Goal: Task Accomplishment & Management: Use online tool/utility

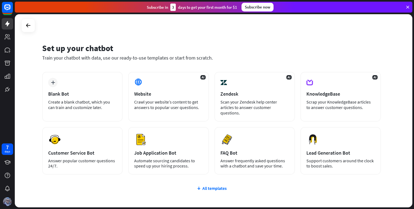
drag, startPoint x: 52, startPoint y: 46, endPoint x: 117, endPoint y: 46, distance: 64.9
click at [117, 46] on div "Set up your chatbot" at bounding box center [211, 48] width 339 height 10
click at [53, 59] on div "Train your chatbot with data, use our ready-to-use templates or start from scra…" at bounding box center [211, 58] width 339 height 6
drag, startPoint x: 53, startPoint y: 59, endPoint x: 199, endPoint y: 58, distance: 146.8
click at [199, 58] on div "Train your chatbot with data, use our ready-to-use templates or start from scra…" at bounding box center [211, 58] width 339 height 6
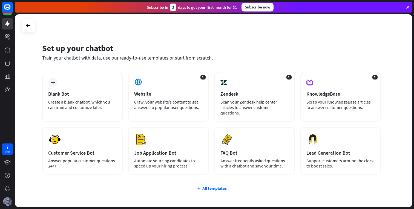
click at [266, 187] on div "All templates" at bounding box center [211, 188] width 339 height 5
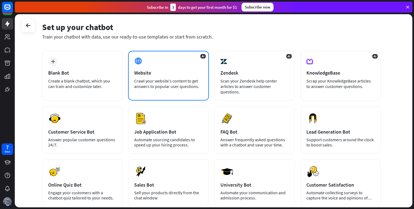
scroll to position [22, 0]
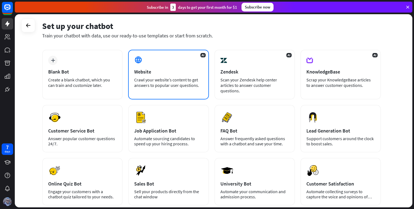
click at [187, 77] on div "Crawl your website’s content to get answers to popular user questions." at bounding box center [168, 82] width 68 height 11
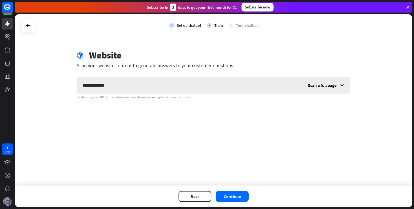
type input "**********"
click at [328, 87] on span "Scan a full page" at bounding box center [322, 85] width 29 height 5
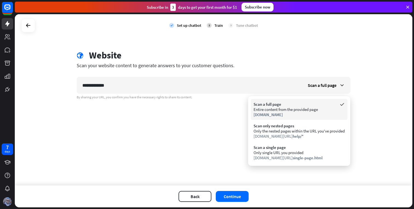
click at [291, 114] on div "[DOMAIN_NAME]" at bounding box center [299, 114] width 91 height 5
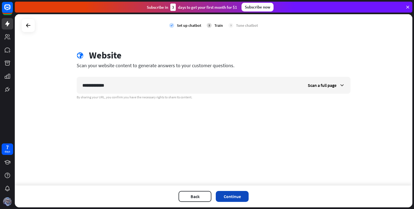
click at [236, 200] on button "Continue" at bounding box center [232, 196] width 33 height 11
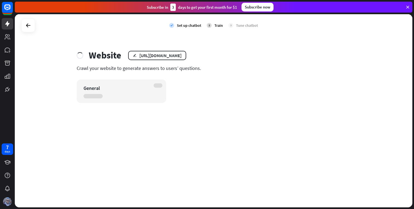
click at [126, 84] on div "General" at bounding box center [122, 92] width 90 height 24
click at [136, 87] on div "General" at bounding box center [117, 88] width 66 height 6
click at [135, 87] on div "General" at bounding box center [117, 88] width 66 height 6
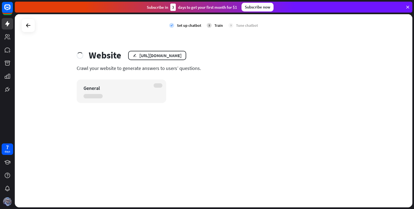
click at [135, 87] on div "General" at bounding box center [117, 88] width 66 height 6
click at [101, 86] on div "General" at bounding box center [117, 88] width 66 height 6
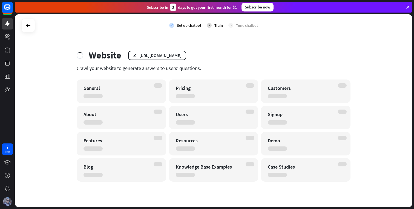
click at [102, 35] on div "check Set up chatbot 2 Train 3 Tune chatbot" at bounding box center [214, 25] width 398 height 22
click at [200, 68] on div "Crawl your website to generate answers to users’ questions." at bounding box center [214, 68] width 274 height 6
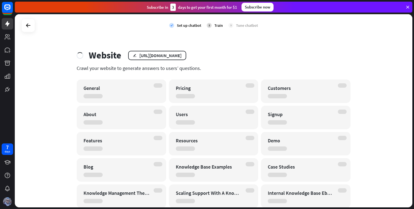
click at [88, 54] on div "Website edit [URL][DOMAIN_NAME]" at bounding box center [214, 55] width 274 height 11
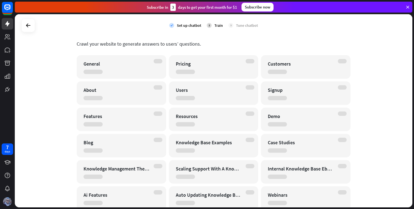
scroll to position [0, 0]
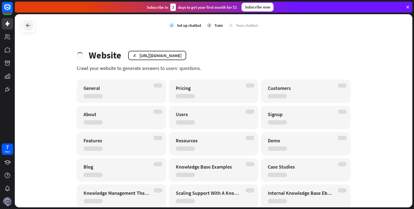
click at [30, 28] on icon at bounding box center [28, 25] width 7 height 7
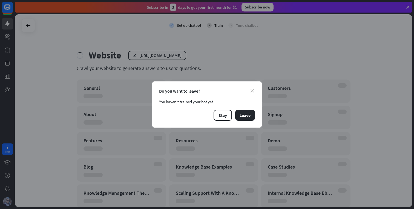
click at [253, 91] on icon "close" at bounding box center [253, 91] width 4 height 4
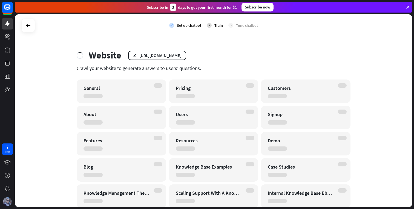
click at [163, 73] on div "Website edit [URL][DOMAIN_NAME] Crawl your website to generate answers to users…" at bounding box center [213, 155] width 287 height 211
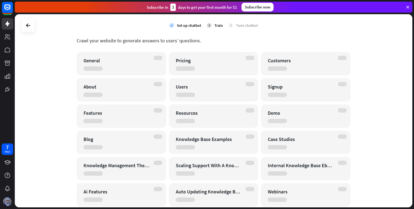
click at [209, 62] on div "Pricing" at bounding box center [209, 60] width 66 height 6
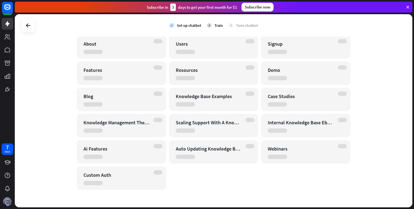
click at [188, 24] on div "Set up chatbot" at bounding box center [189, 25] width 24 height 5
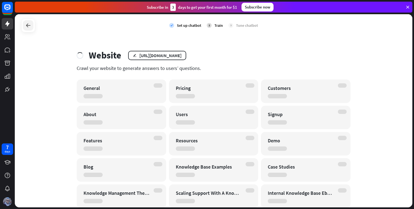
click at [28, 26] on icon at bounding box center [28, 25] width 7 height 7
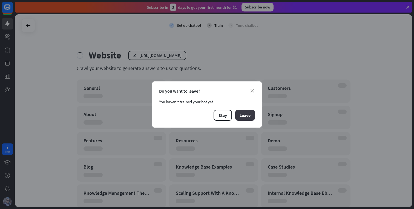
click at [246, 114] on button "Leave" at bounding box center [245, 115] width 20 height 11
